Goal: Check status: Check status

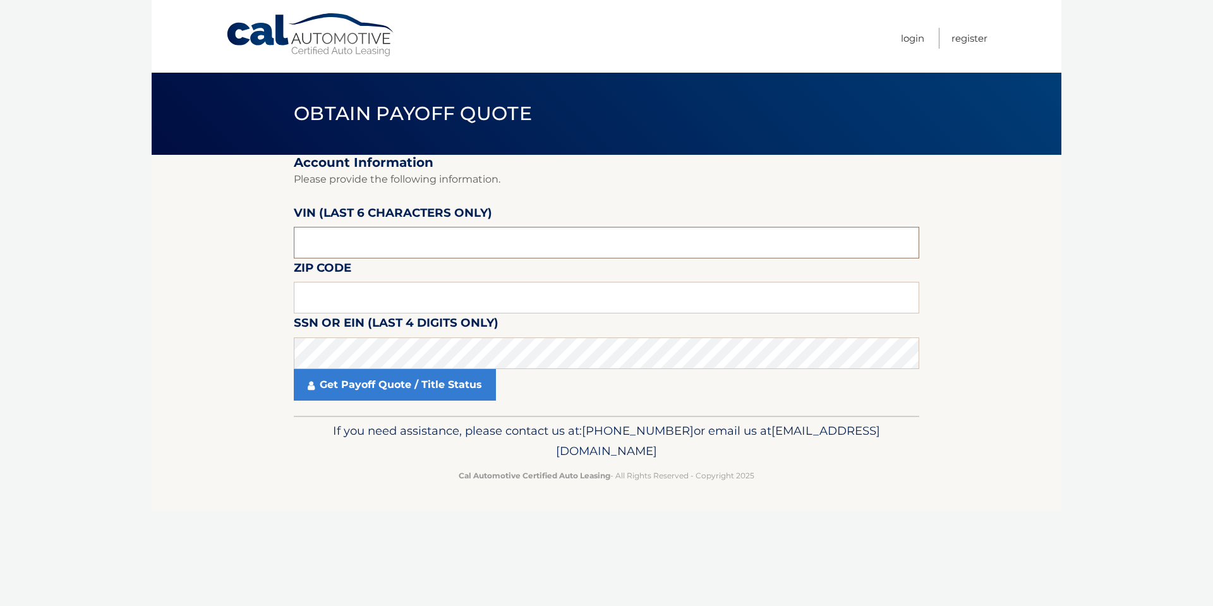
click at [360, 248] on input "text" at bounding box center [606, 243] width 625 height 32
type input "006957"
click at [348, 292] on input "text" at bounding box center [606, 298] width 625 height 32
type input "08701"
click at [360, 384] on link "Get Payoff Quote / Title Status" at bounding box center [395, 385] width 202 height 32
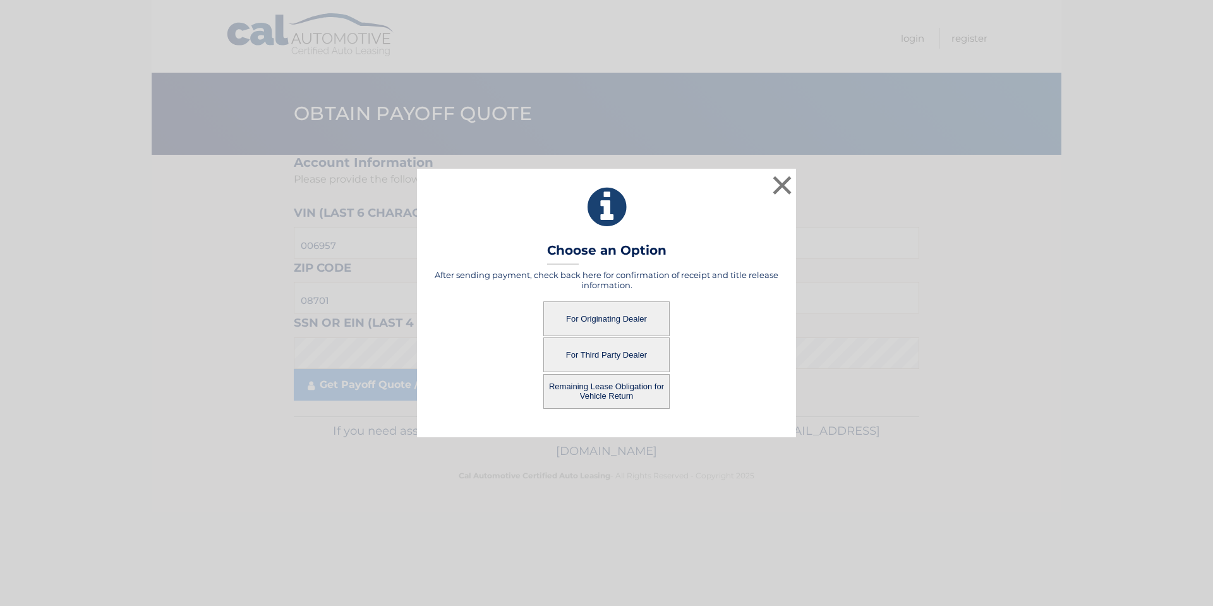
click at [603, 320] on button "For Originating Dealer" at bounding box center [606, 318] width 126 height 35
click at [601, 318] on button "For Originating Dealer" at bounding box center [606, 318] width 126 height 35
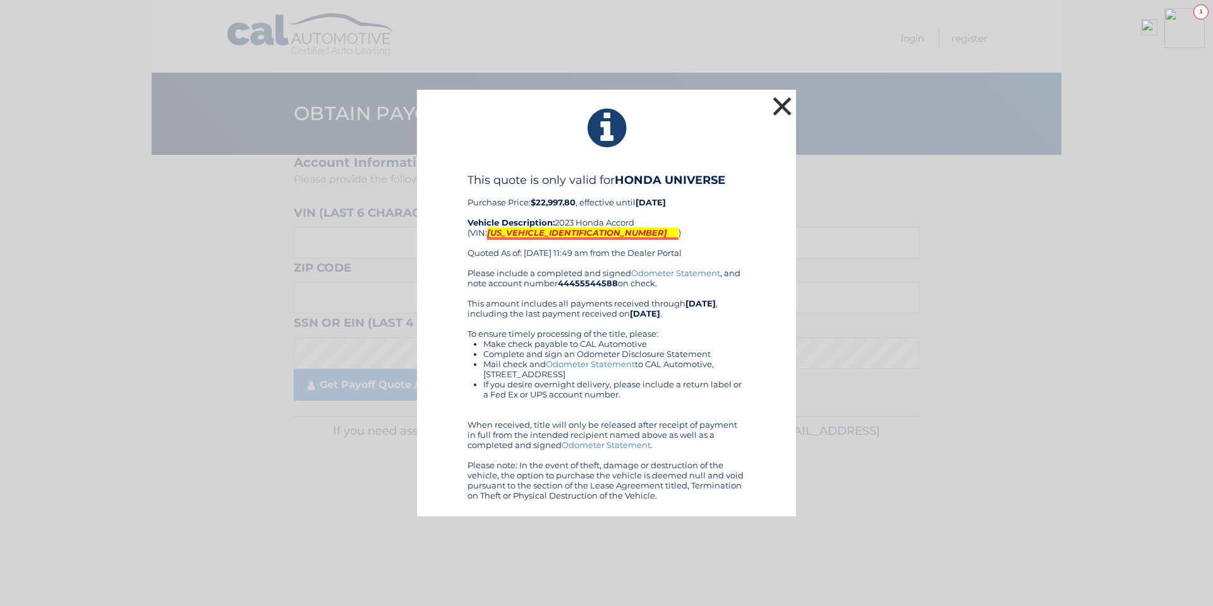
click at [775, 106] on button "×" at bounding box center [782, 106] width 25 height 25
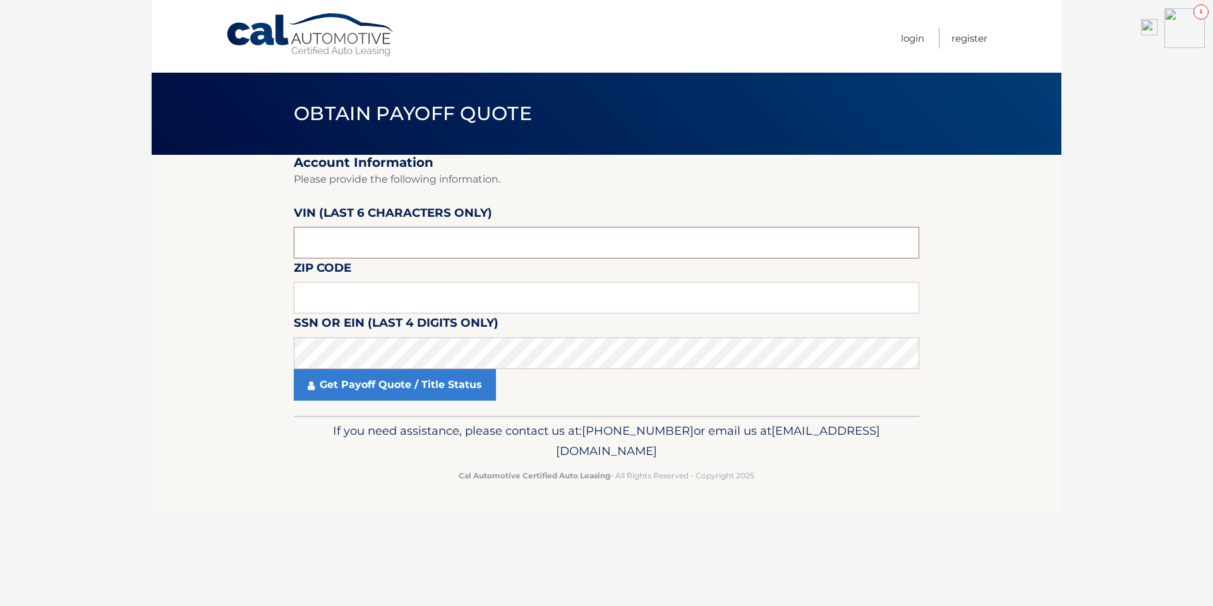
click at [344, 231] on input "text" at bounding box center [606, 243] width 625 height 32
type input "065605"
click at [365, 293] on input "text" at bounding box center [606, 298] width 625 height 32
type input "11206"
click at [373, 387] on link "Get Payoff Quote / Title Status" at bounding box center [395, 385] width 202 height 32
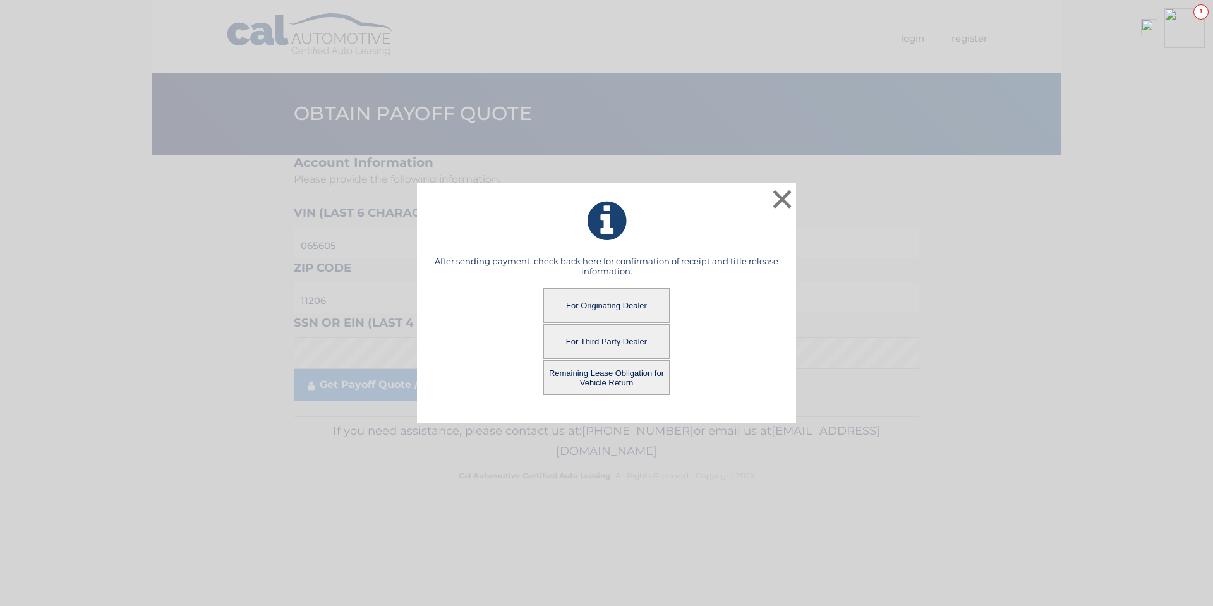
click at [594, 304] on button "For Originating Dealer" at bounding box center [606, 305] width 126 height 35
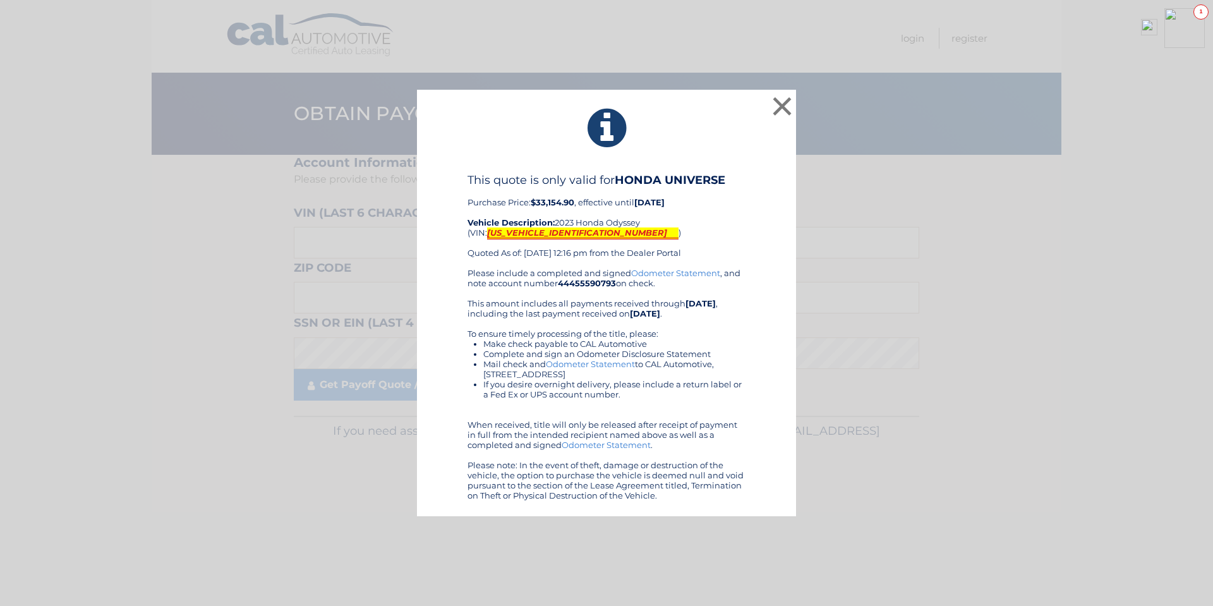
click at [524, 233] on mark "[US_VEHICLE_IDENTIFICATION_NUMBER]" at bounding box center [582, 233] width 191 height 12
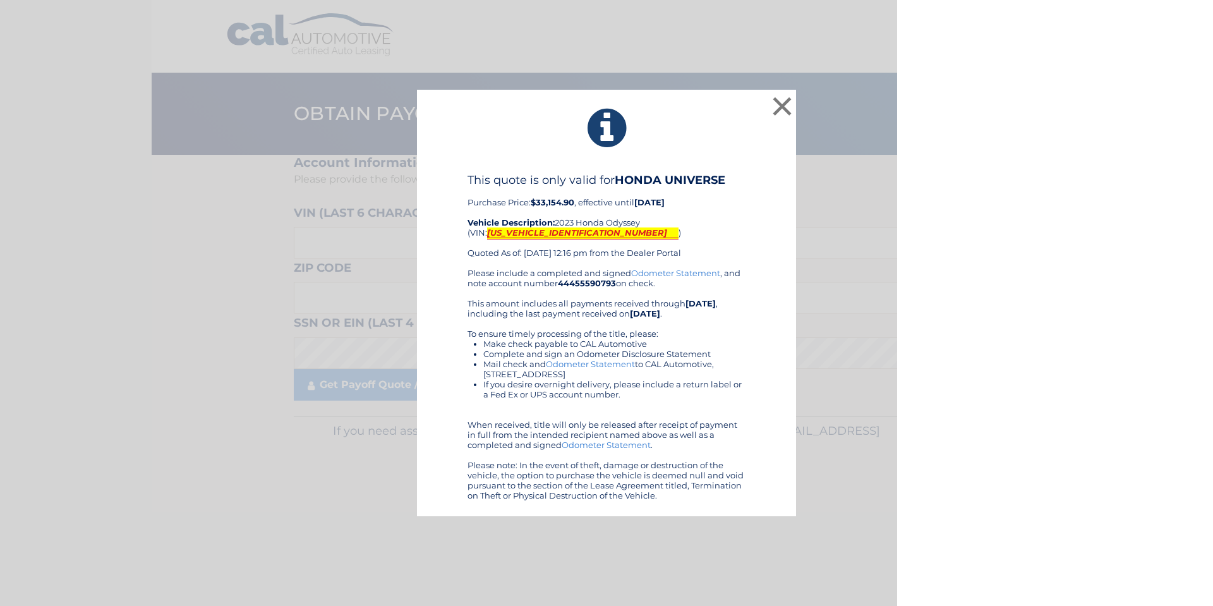
drag, startPoint x: 521, startPoint y: 229, endPoint x: 517, endPoint y: 236, distance: 8.2
click at [517, 236] on mark "[US_VEHICLE_IDENTIFICATION_NUMBER]" at bounding box center [582, 233] width 191 height 12
copy mark "[US_VEHICLE_IDENTIFICATION_NUMBER]"
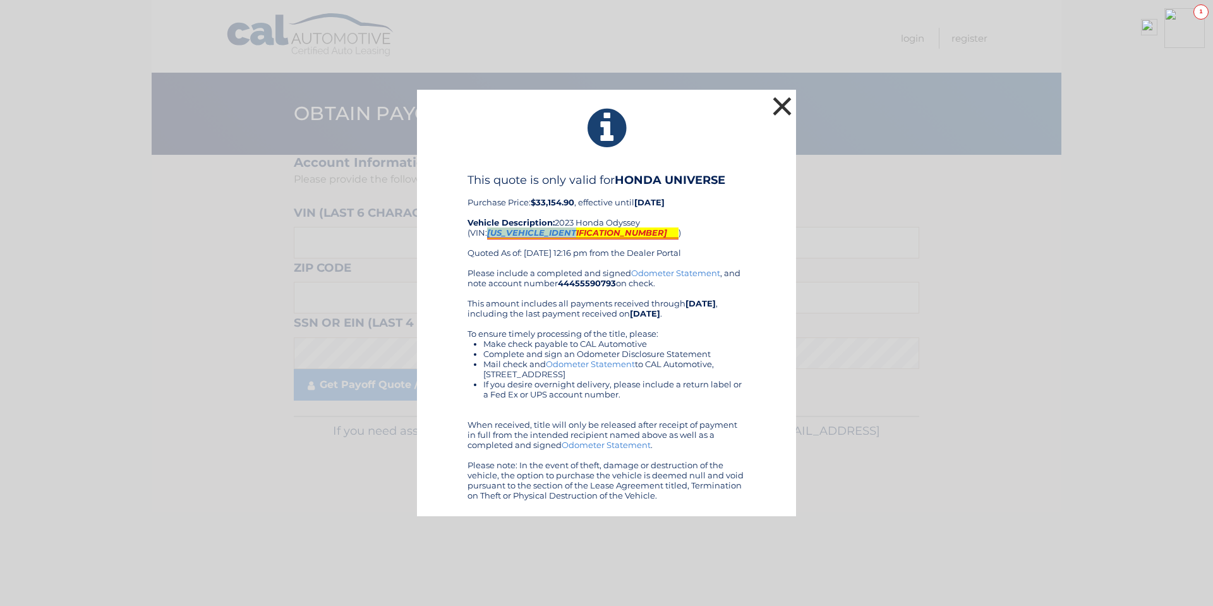
click at [785, 108] on button "×" at bounding box center [782, 106] width 25 height 25
